Goal: Find specific page/section: Find specific page/section

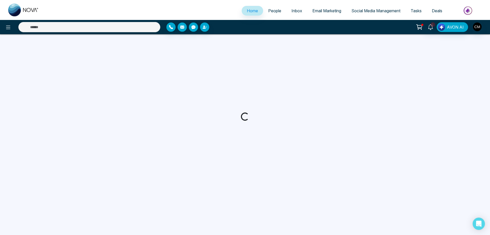
select select "*"
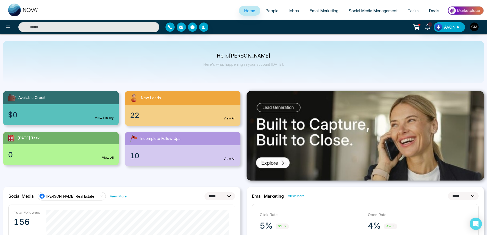
click at [19, 8] on img at bounding box center [23, 10] width 31 height 13
click at [266, 8] on span "People" at bounding box center [272, 10] width 13 height 5
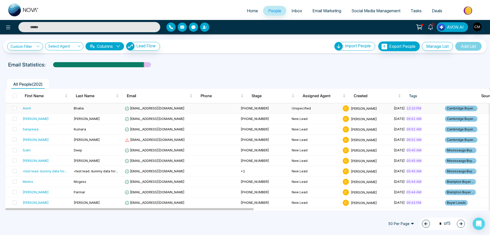
click at [100, 109] on td "Bhatia" at bounding box center [97, 108] width 51 height 10
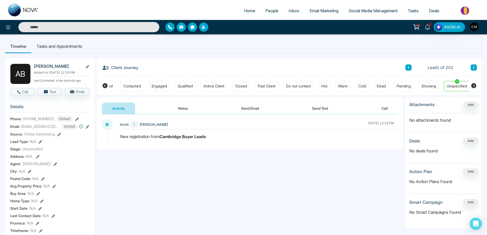
scroll to position [0, 17]
click at [106, 85] on icon at bounding box center [105, 85] width 5 height 5
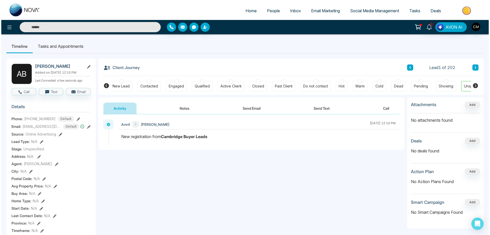
scroll to position [0, 0]
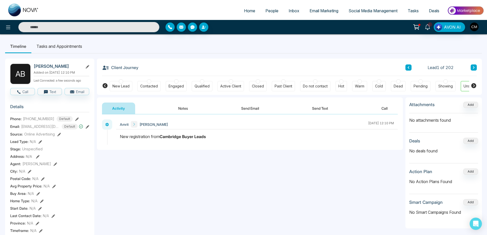
click at [121, 82] on div at bounding box center [121, 81] width 4 height 4
